Goal: Task Accomplishment & Management: Use online tool/utility

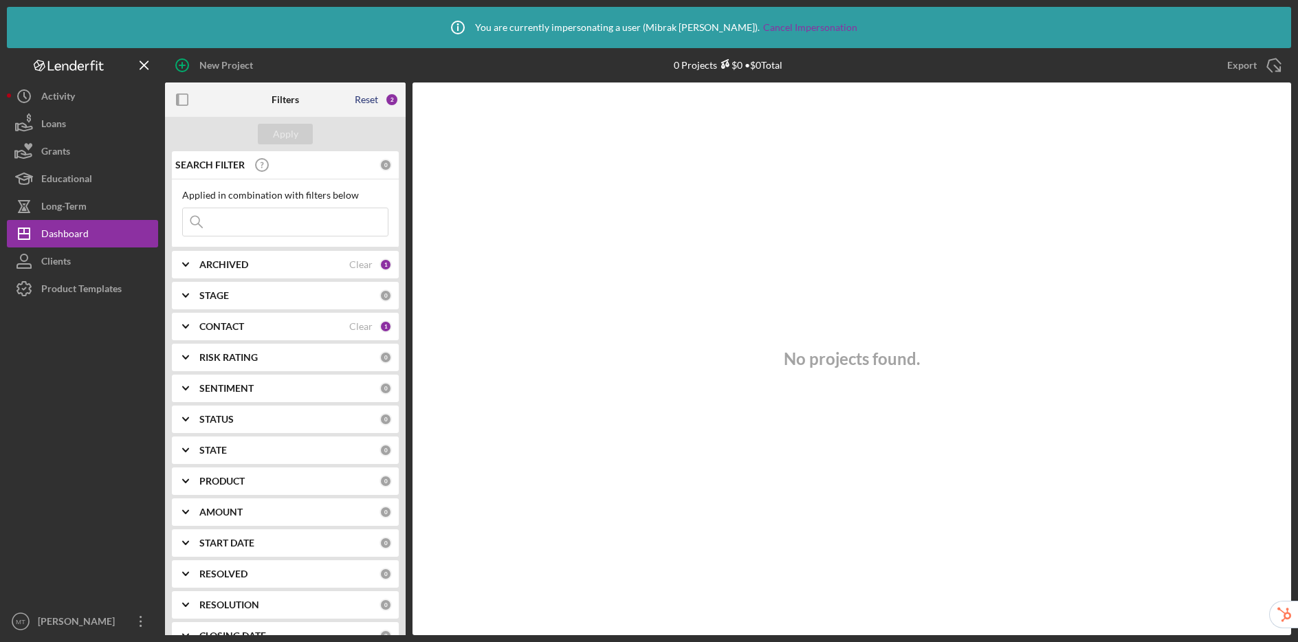
click at [362, 98] on div "Reset" at bounding box center [366, 99] width 23 height 11
click at [295, 132] on div "Apply" at bounding box center [285, 134] width 25 height 21
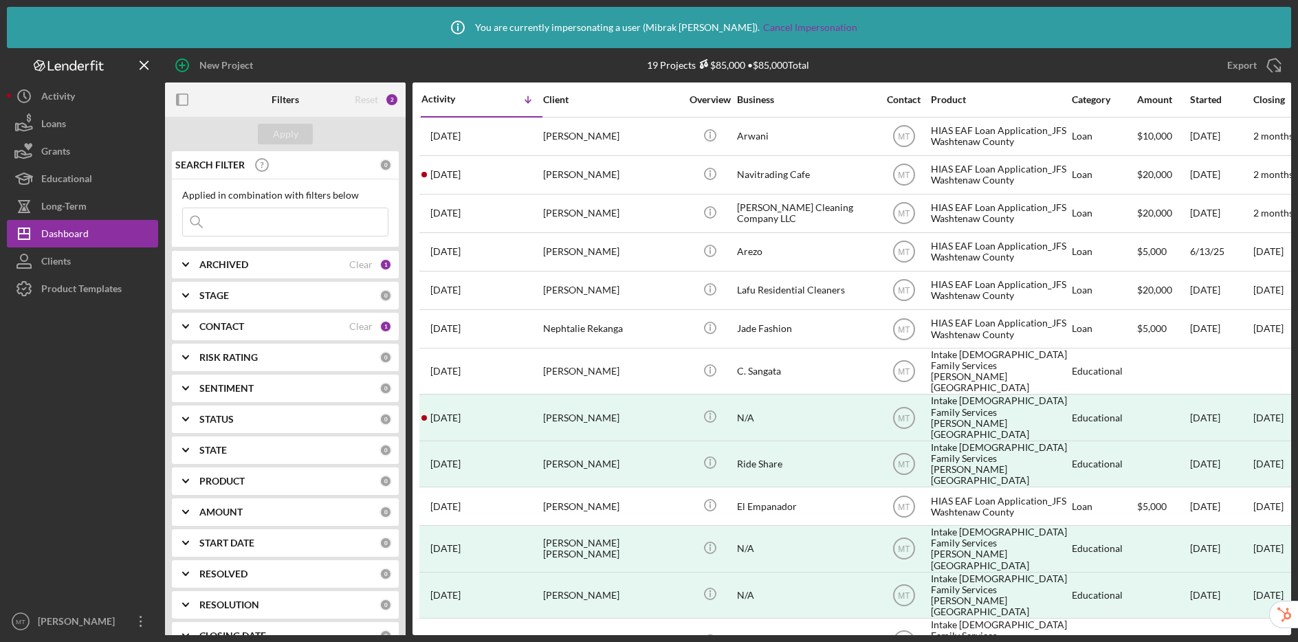
click at [244, 227] on input at bounding box center [285, 221] width 205 height 27
paste input "[EMAIL_ADDRESS][DOMAIN_NAME]"
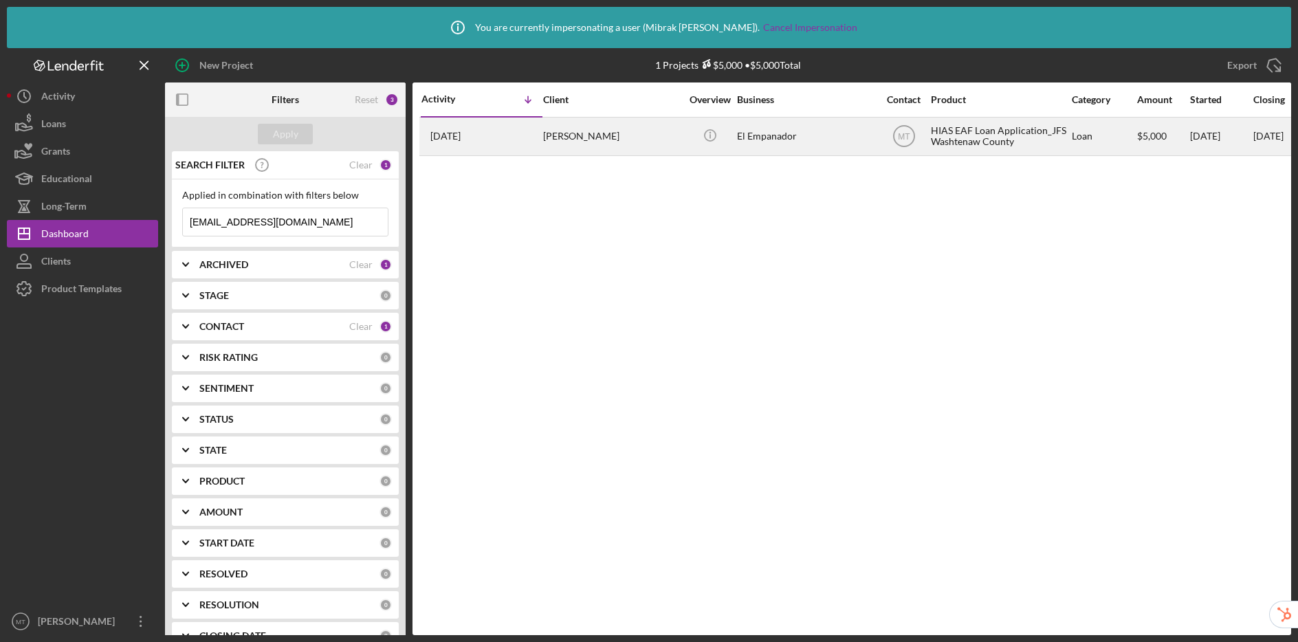
type input "[EMAIL_ADDRESS][DOMAIN_NAME]"
click at [820, 139] on div "El Empanador" at bounding box center [805, 136] width 137 height 36
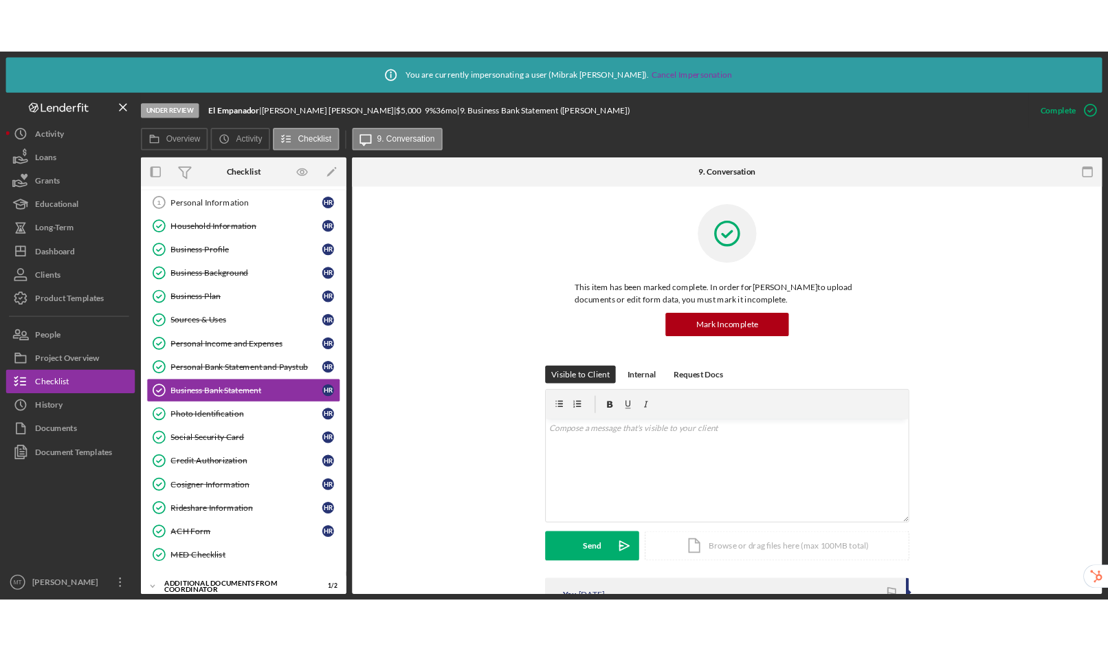
scroll to position [30, 0]
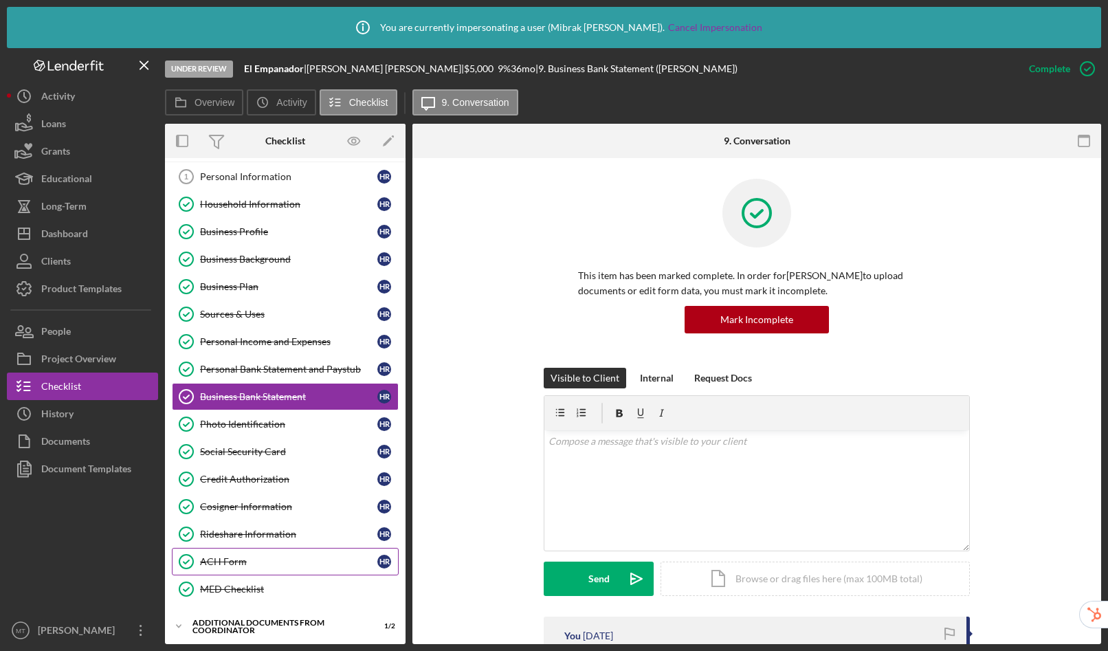
click at [295, 561] on div "ACH Form" at bounding box center [288, 561] width 177 height 11
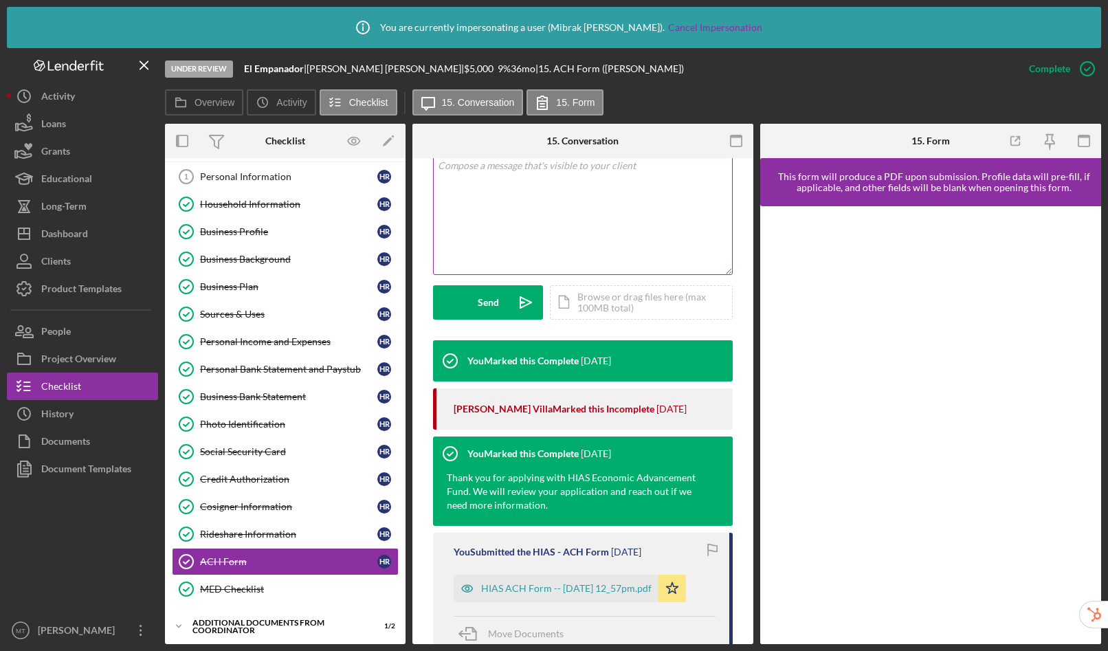
scroll to position [527, 0]
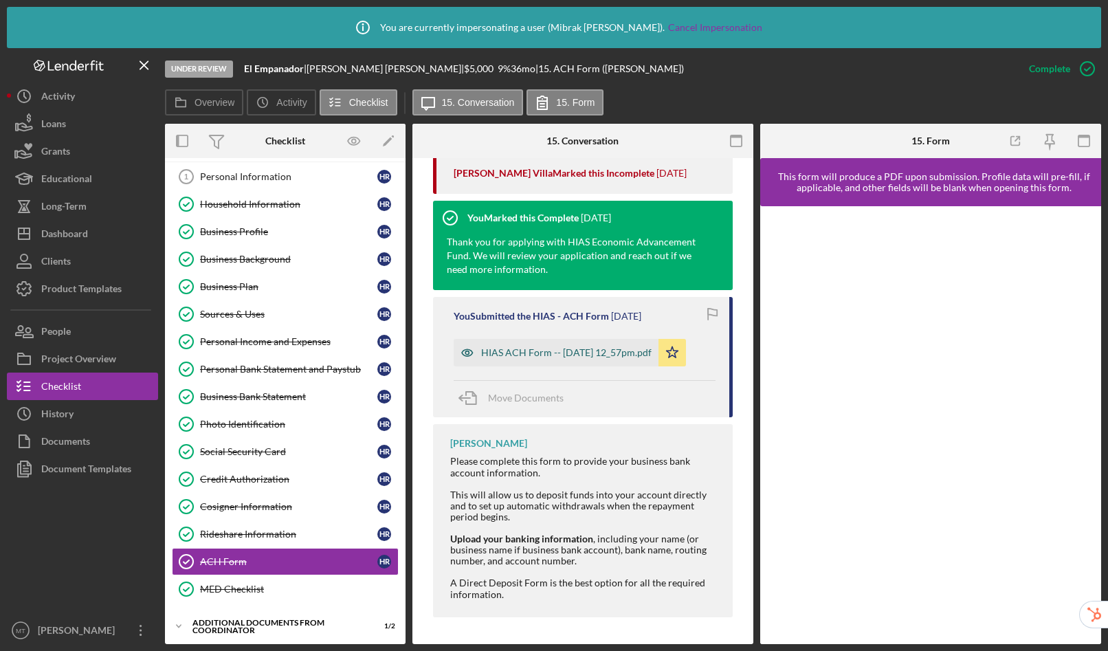
click at [582, 351] on div "HIAS ACH Form -- [DATE] 12_57pm.pdf" at bounding box center [566, 352] width 170 height 11
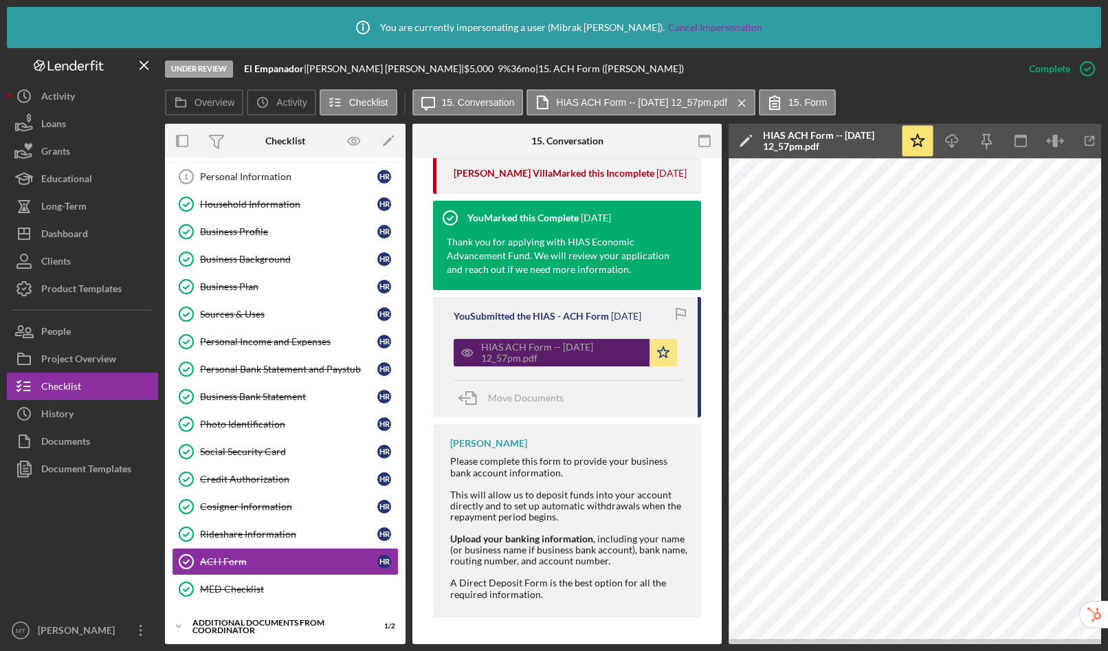
click at [571, 349] on div "HIAS ACH Form -- [DATE] 12_57pm.pdf" at bounding box center [562, 353] width 162 height 22
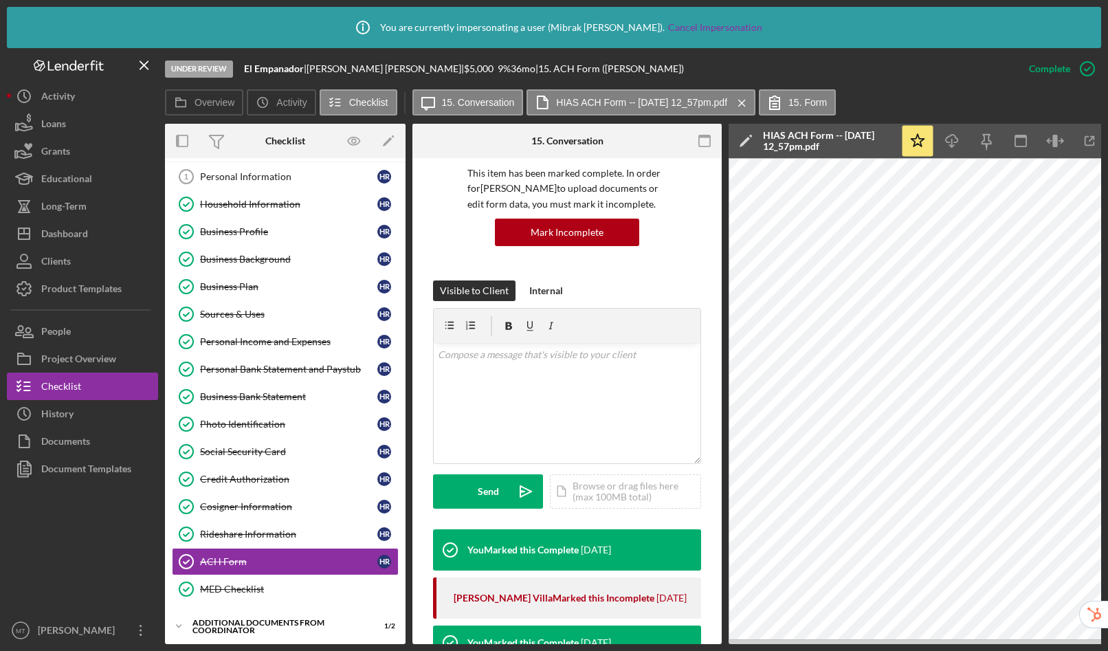
scroll to position [170, 0]
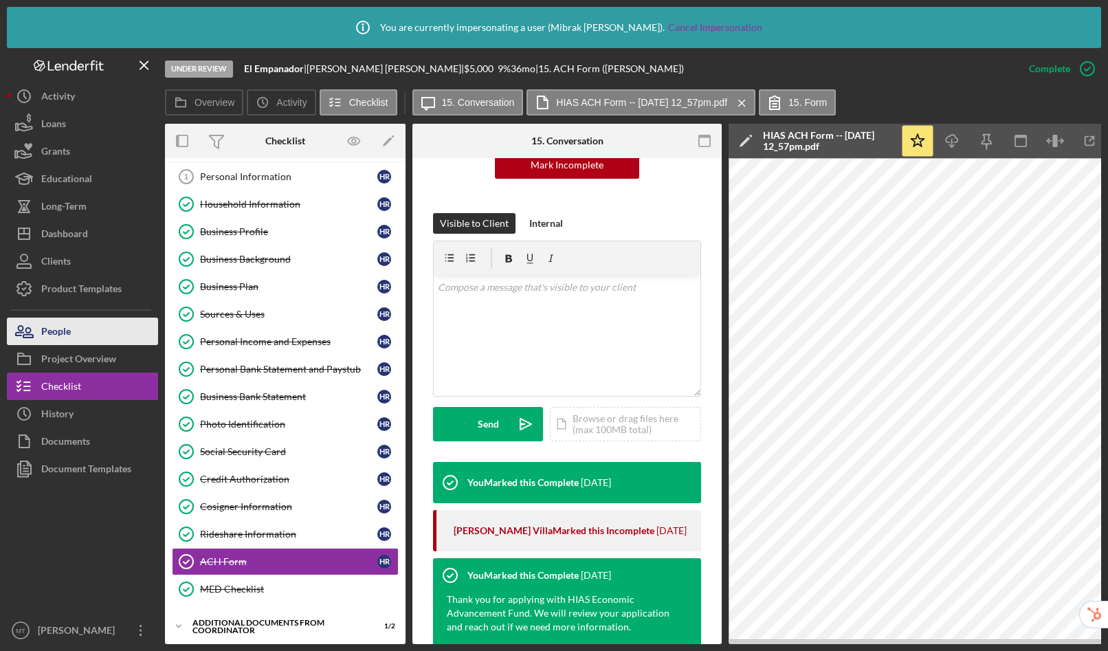
click at [67, 320] on div "People" at bounding box center [56, 333] width 30 height 31
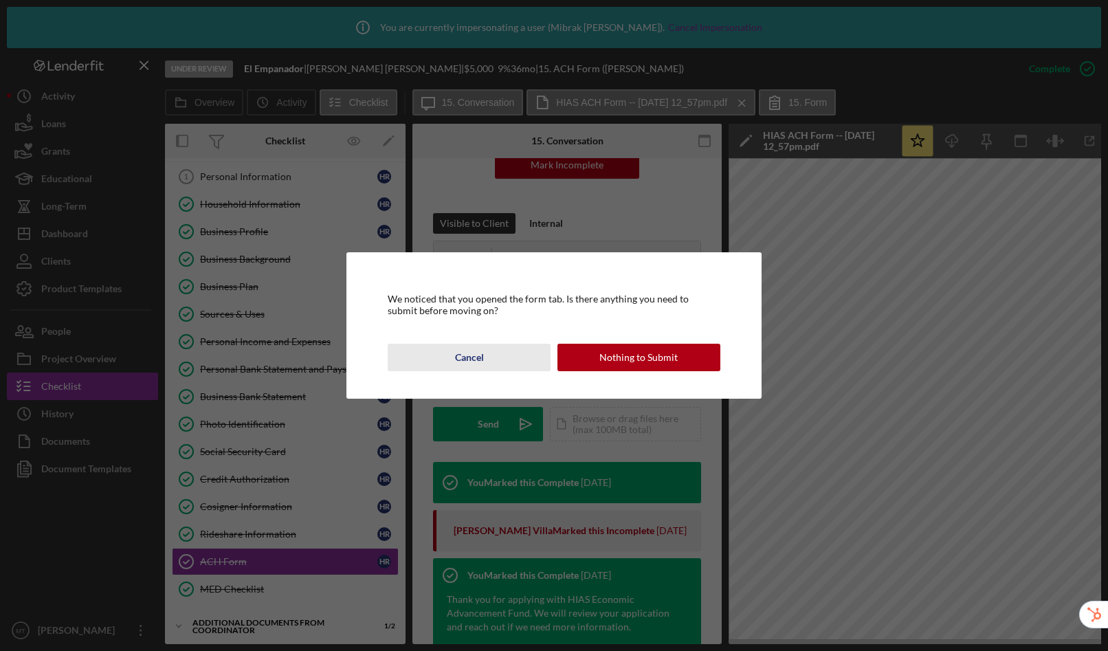
click at [478, 366] on div "Cancel" at bounding box center [469, 357] width 29 height 27
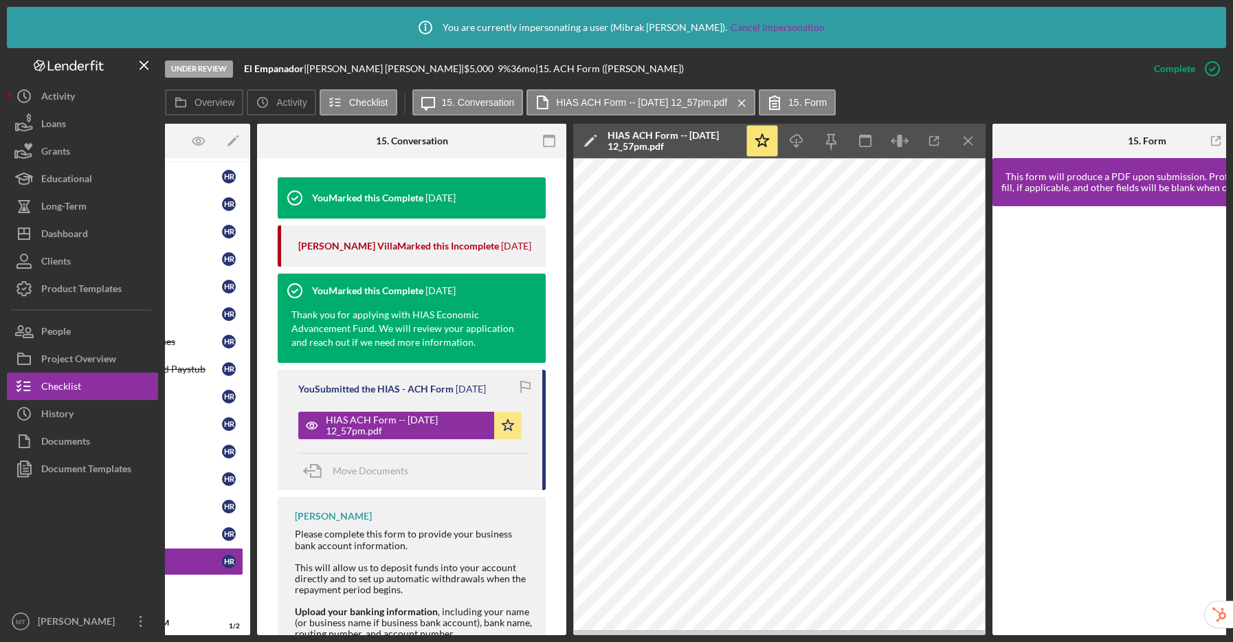
scroll to position [0, 231]
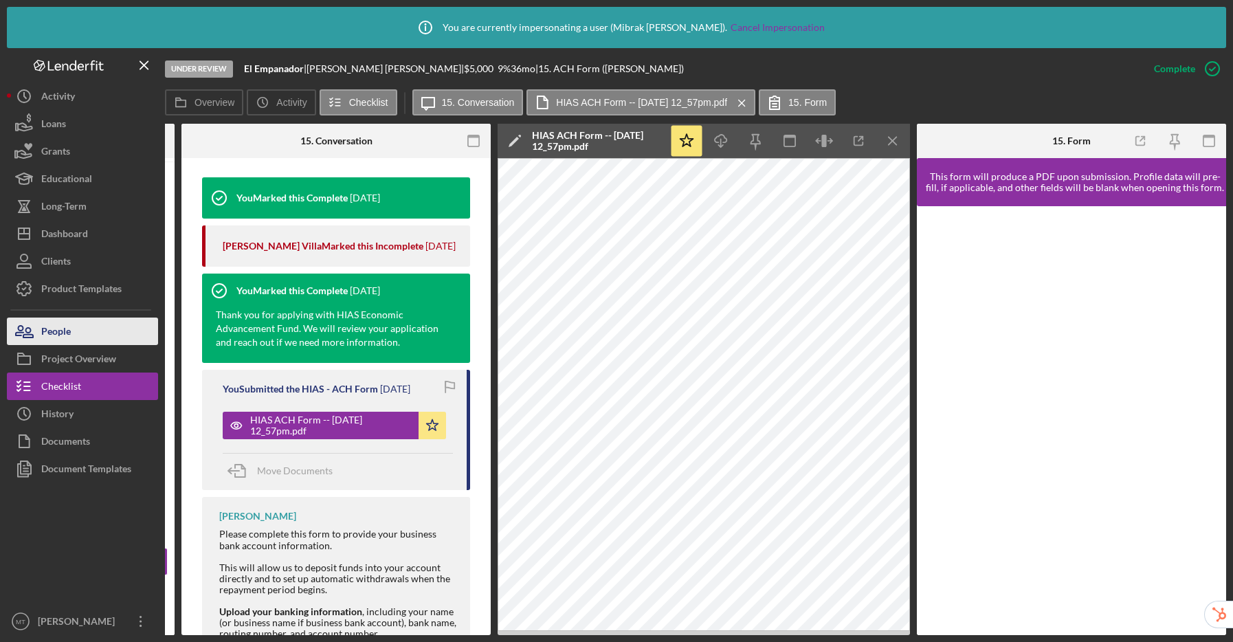
click at [48, 331] on div "People" at bounding box center [56, 333] width 30 height 31
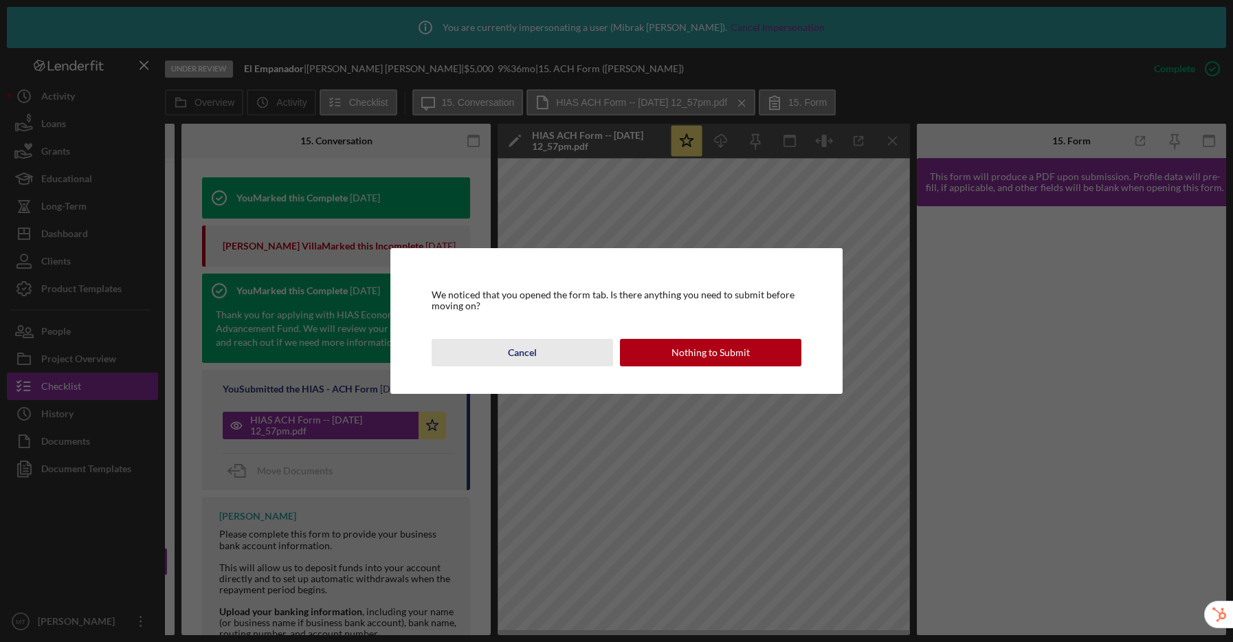
click at [521, 353] on div "Cancel" at bounding box center [522, 352] width 29 height 27
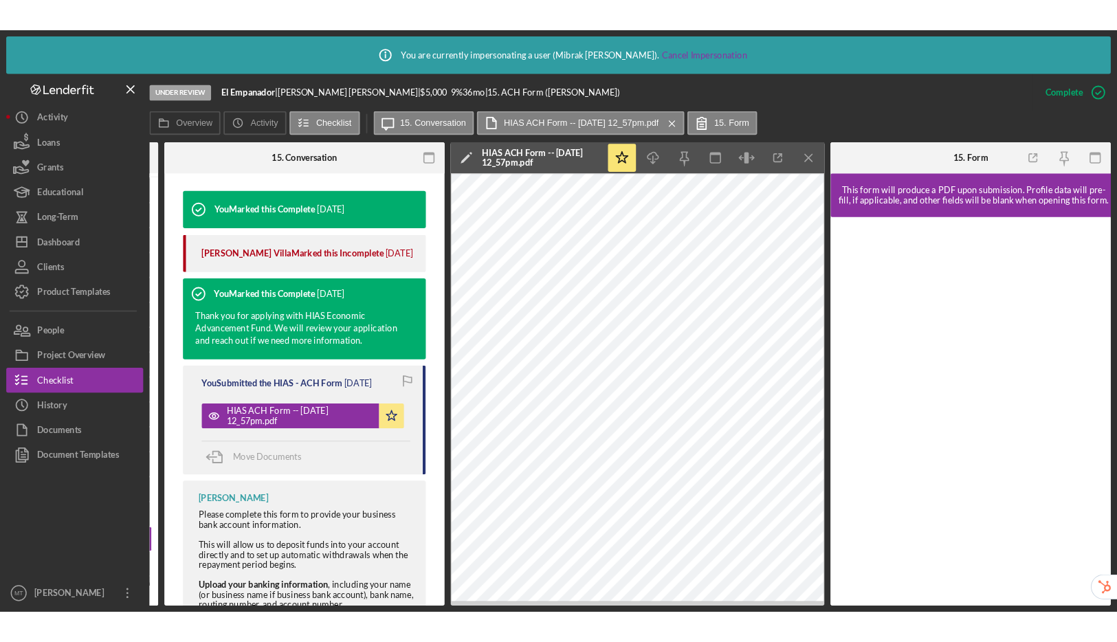
scroll to position [454, 0]
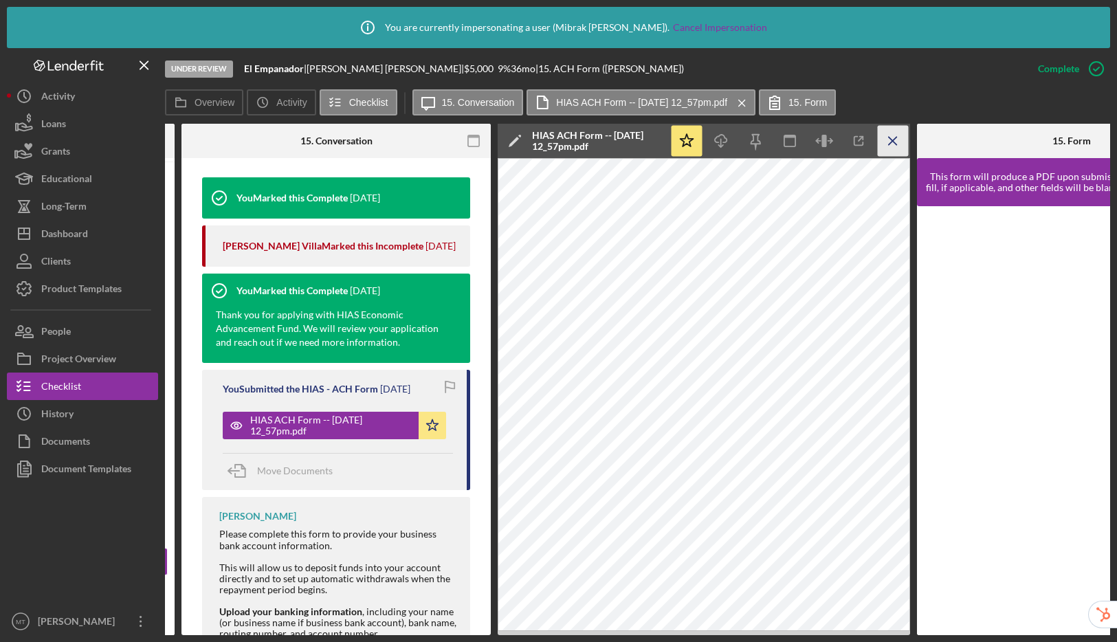
click at [897, 146] on icon "Icon/Menu Close" at bounding box center [893, 141] width 31 height 31
click at [1020, 146] on div "15. Form" at bounding box center [1071, 141] width 103 height 34
